Goal: Submit feedback/report problem: Submit feedback/report problem

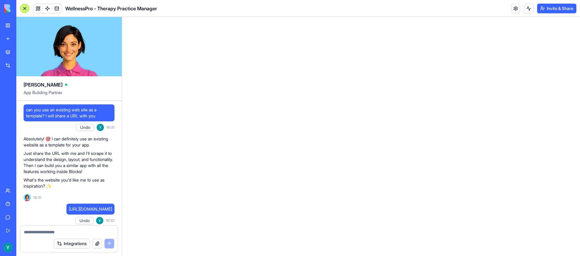
scroll to position [1830, 0]
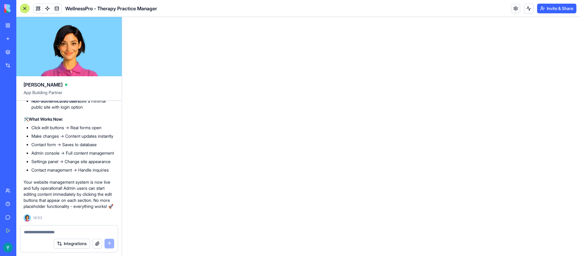
click at [247, 17] on html at bounding box center [351, 17] width 458 height 0
click at [419, 17] on html at bounding box center [351, 17] width 458 height 0
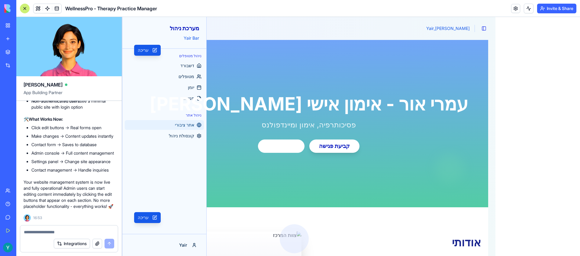
click at [257, 85] on section "עריכה עמרי אור - אימון אישי משולב מיינדפולנס פסיכותרפיה, אימון ומיינדפולנס קביע…" at bounding box center [308, 123] width 359 height 167
click at [338, 147] on button "קביעת פגישה" at bounding box center [334, 145] width 50 height 13
click at [186, 66] on span "דשבורד" at bounding box center [187, 66] width 14 height 6
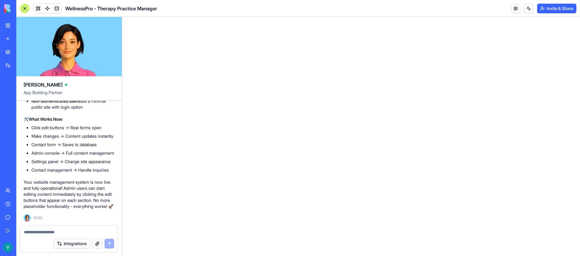
click at [50, 230] on textarea at bounding box center [69, 232] width 90 height 6
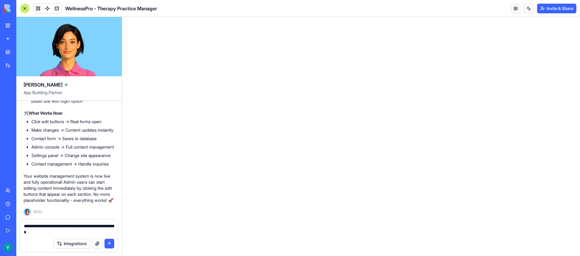
type textarea "**********"
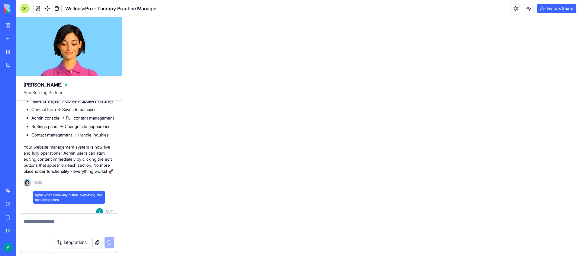
scroll to position [1859, 0]
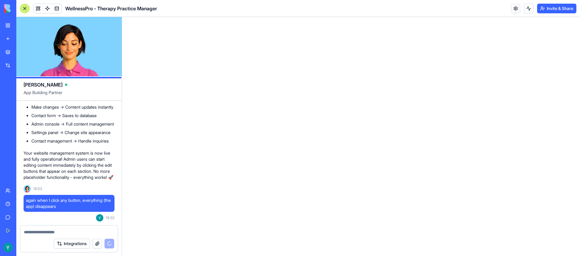
click at [281, 17] on html at bounding box center [351, 17] width 458 height 0
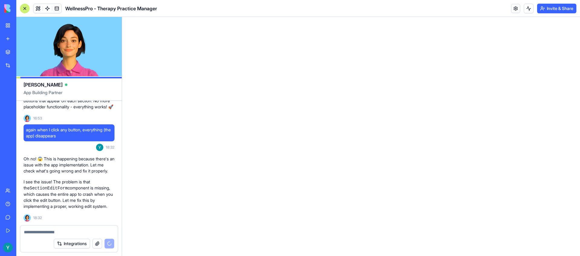
scroll to position [1940, 0]
